Goal: Check status: Check status

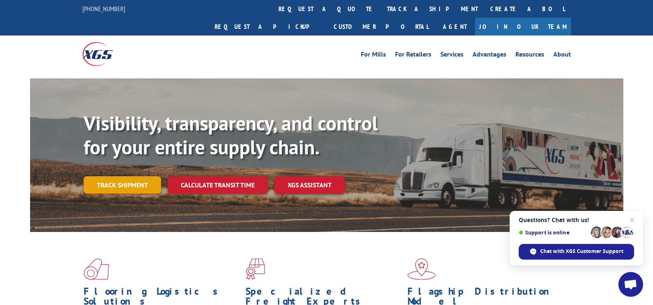
click at [130, 176] on link "Track shipment" at bounding box center [122, 184] width 77 height 17
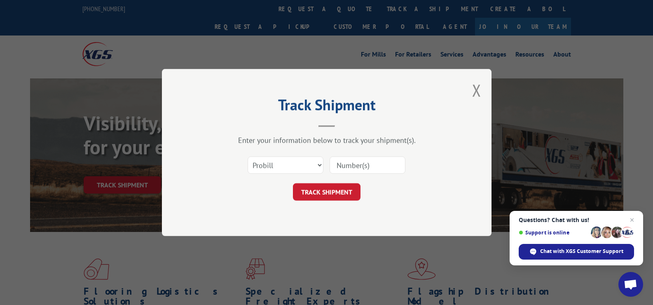
click at [373, 163] on input at bounding box center [368, 164] width 76 height 17
paste input "17496906"
type input "17496906"
click at [335, 192] on button "TRACK SHIPMENT" at bounding box center [327, 191] width 68 height 17
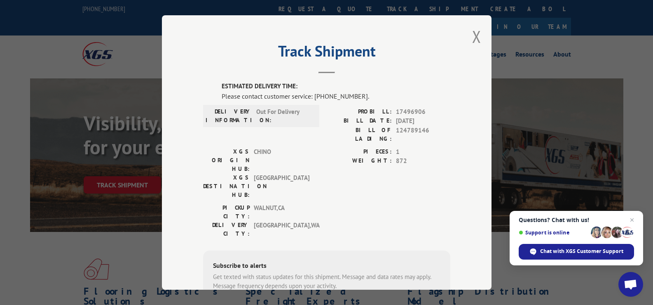
click at [261, 113] on span "Out For Delivery" at bounding box center [284, 115] width 56 height 17
click at [134, 54] on div "Track Shipment ESTIMATED DELIVERY TIME: Please contact customer service: [PHONE…" at bounding box center [326, 152] width 653 height 305
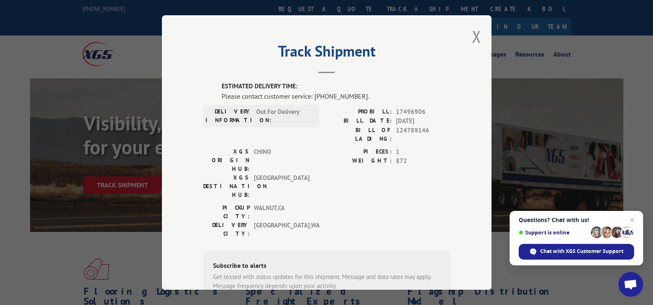
click at [270, 112] on span "Out For Delivery" at bounding box center [284, 115] width 56 height 17
drag, startPoint x: 312, startPoint y: 96, endPoint x: 356, endPoint y: 95, distance: 44.5
click at [356, 95] on div "Please contact customer service: [PHONE_NUMBER]." at bounding box center [336, 96] width 229 height 10
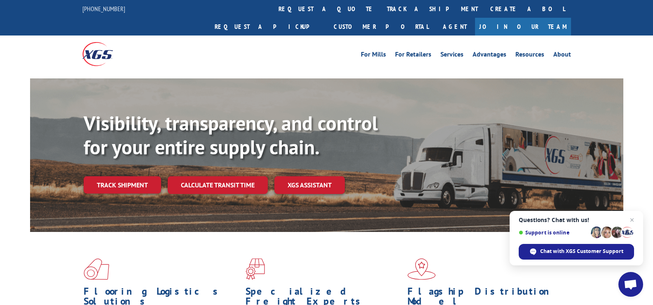
drag, startPoint x: 150, startPoint y: 163, endPoint x: 183, endPoint y: 157, distance: 32.7
click at [150, 176] on link "Track shipment" at bounding box center [122, 184] width 77 height 17
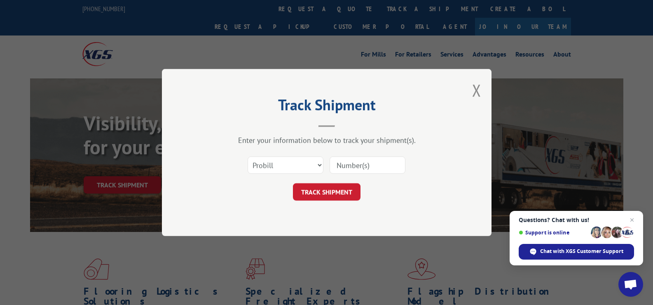
click at [344, 164] on input at bounding box center [368, 164] width 76 height 17
paste input "17496906"
type input "17496906"
click at [321, 194] on button "TRACK SHIPMENT" at bounding box center [327, 191] width 68 height 17
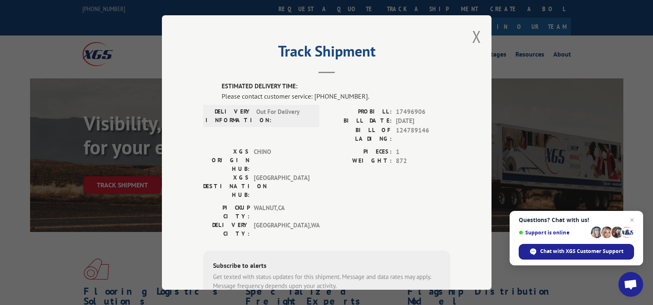
click at [332, 95] on div "Please contact customer service: [PHONE_NUMBER]." at bounding box center [336, 96] width 229 height 10
click at [321, 92] on div "Please contact customer service: [PHONE_NUMBER]." at bounding box center [336, 96] width 229 height 10
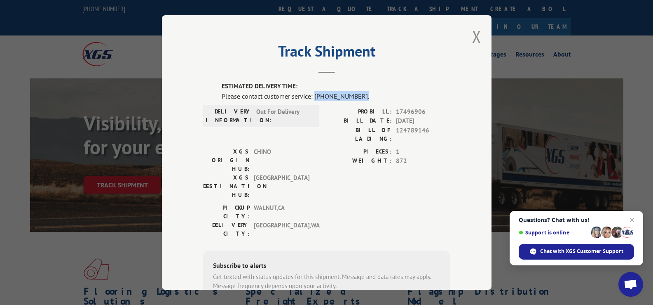
drag, startPoint x: 312, startPoint y: 95, endPoint x: 368, endPoint y: 94, distance: 56.5
click at [368, 96] on div "Please contact customer service: [PHONE_NUMBER]." at bounding box center [336, 96] width 229 height 10
copy div "[PHONE_NUMBER]."
click at [634, 218] on span "Close chat" at bounding box center [632, 220] width 10 height 10
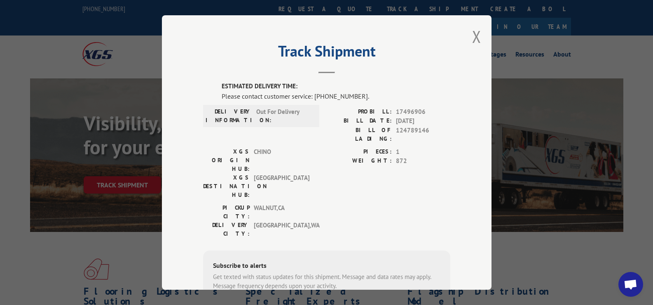
click at [465, 111] on div "Track Shipment ESTIMATED DELIVERY TIME: Please contact customer service: [PHONE…" at bounding box center [327, 152] width 330 height 274
click at [334, 96] on div "Please contact customer service: [PHONE_NUMBER]." at bounding box center [336, 96] width 229 height 10
click at [311, 98] on div "Please contact customer service: [PHONE_NUMBER]." at bounding box center [336, 96] width 229 height 10
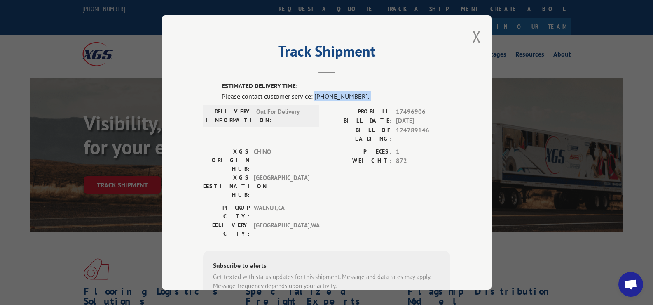
drag, startPoint x: 311, startPoint y: 97, endPoint x: 358, endPoint y: 94, distance: 46.7
click at [358, 94] on div "Please contact customer service: [PHONE_NUMBER]." at bounding box center [336, 96] width 229 height 10
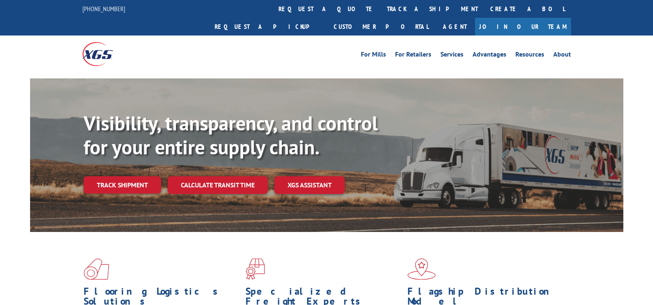
click at [143, 176] on link "Track shipment" at bounding box center [122, 184] width 77 height 17
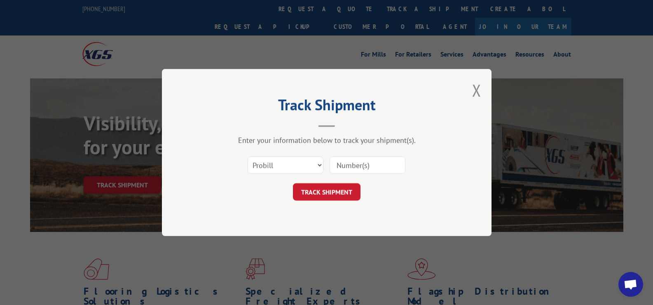
click at [346, 162] on input at bounding box center [368, 164] width 76 height 17
paste input "17496906"
type input "17496906"
click at [328, 190] on button "TRACK SHIPMENT" at bounding box center [327, 191] width 68 height 17
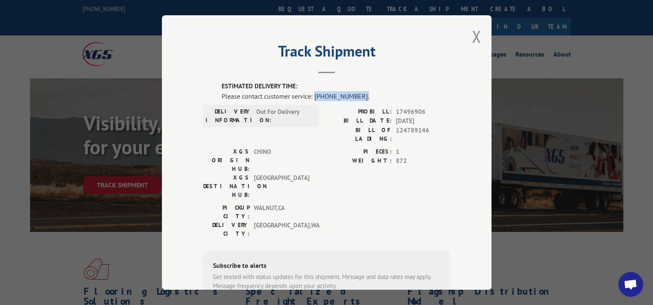
drag, startPoint x: 312, startPoint y: 96, endPoint x: 364, endPoint y: 93, distance: 52.4
click at [364, 93] on div "Please contact customer service: [PHONE_NUMBER]." at bounding box center [336, 96] width 229 height 10
copy div "[PHONE_NUMBER]."
